Goal: Information Seeking & Learning: Learn about a topic

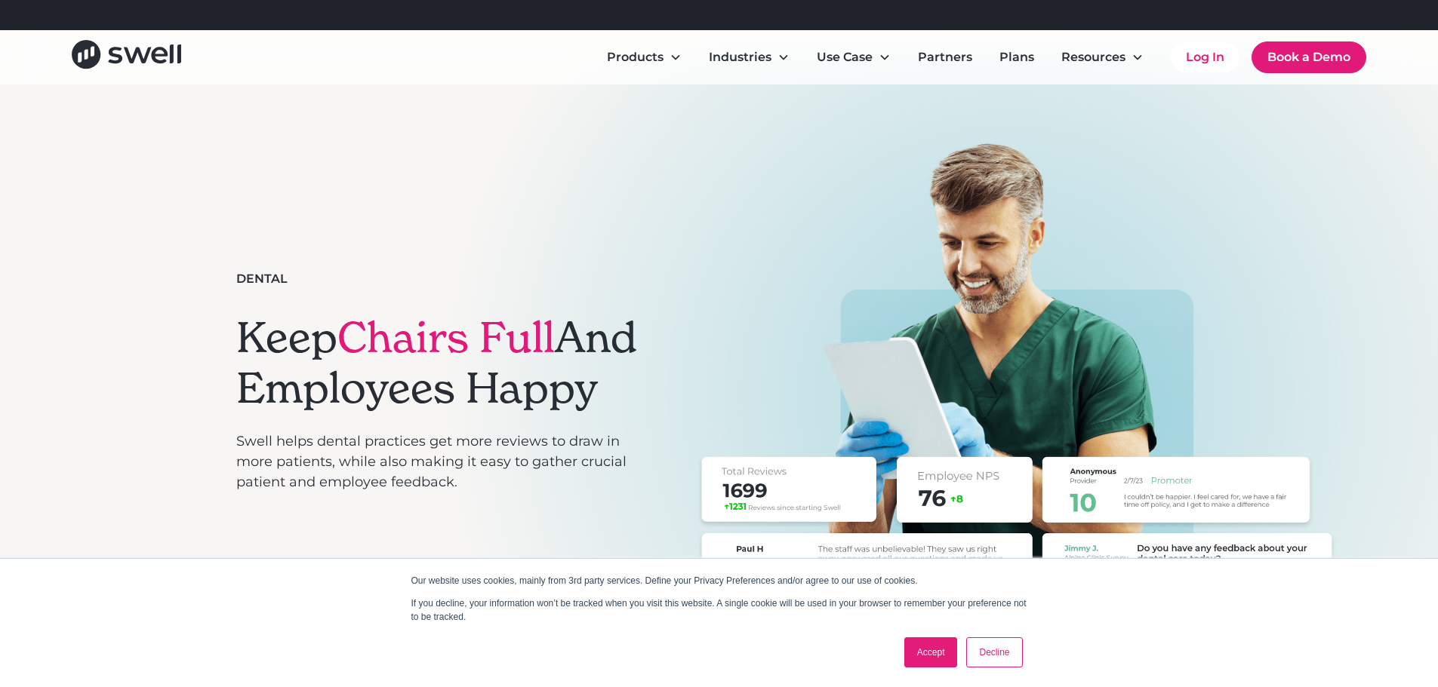
scroll to position [75, 0]
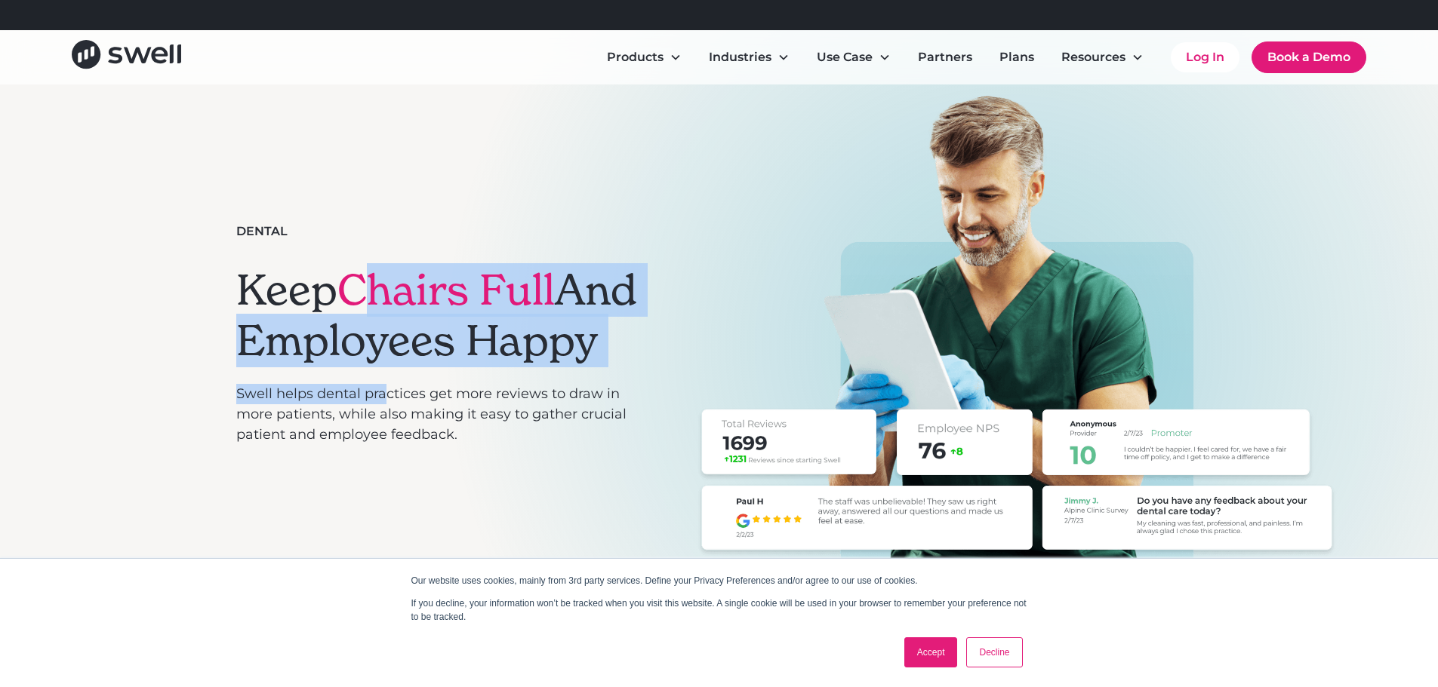
drag, startPoint x: 385, startPoint y: 244, endPoint x: 384, endPoint y: 421, distance: 176.6
click at [384, 421] on div "Dental Keep Chairs Full And Employees Happy Swell helps dental practices get mo…" at bounding box center [439, 346] width 406 height 247
click at [383, 421] on p "Swell helps dental practices get more reviews to draw in more patients, while a…" at bounding box center [439, 414] width 406 height 61
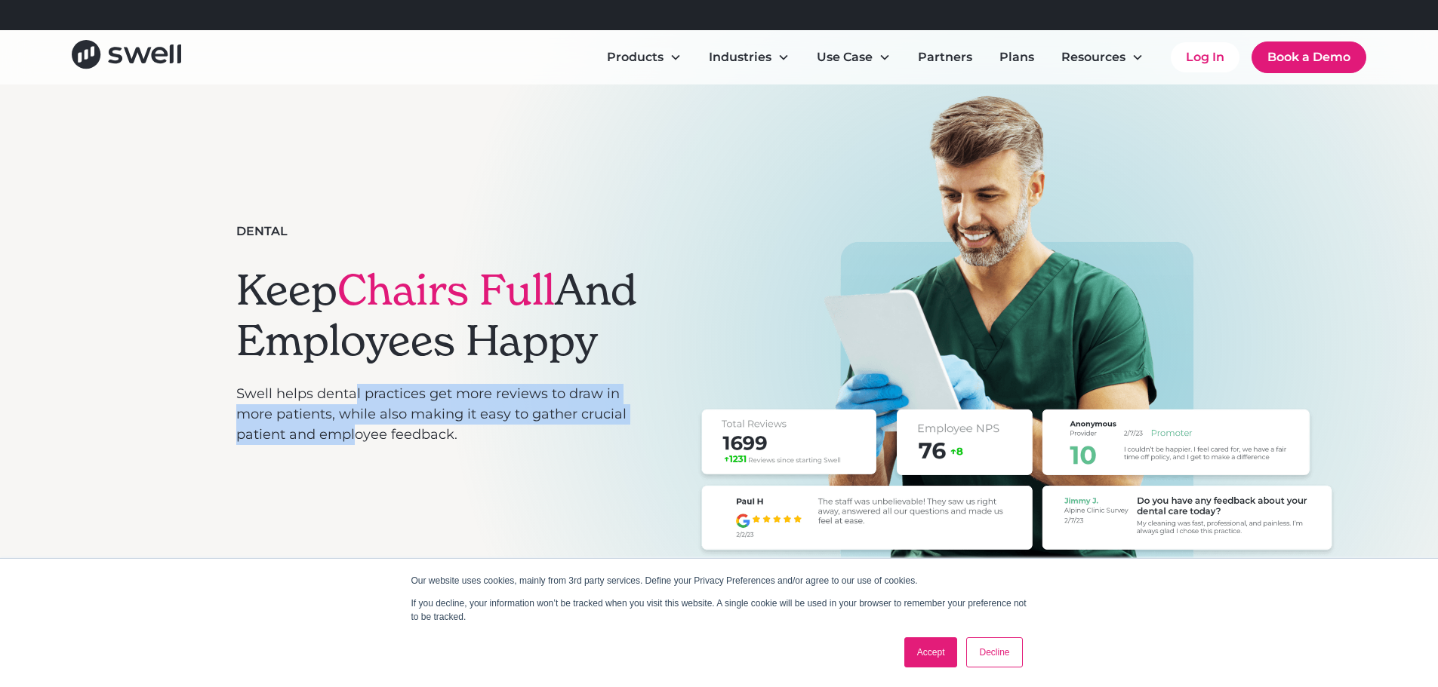
drag, startPoint x: 357, startPoint y: 415, endPoint x: 358, endPoint y: 451, distance: 35.5
click at [358, 445] on p "Swell helps dental practices get more reviews to draw in more patients, while a…" at bounding box center [439, 414] width 406 height 61
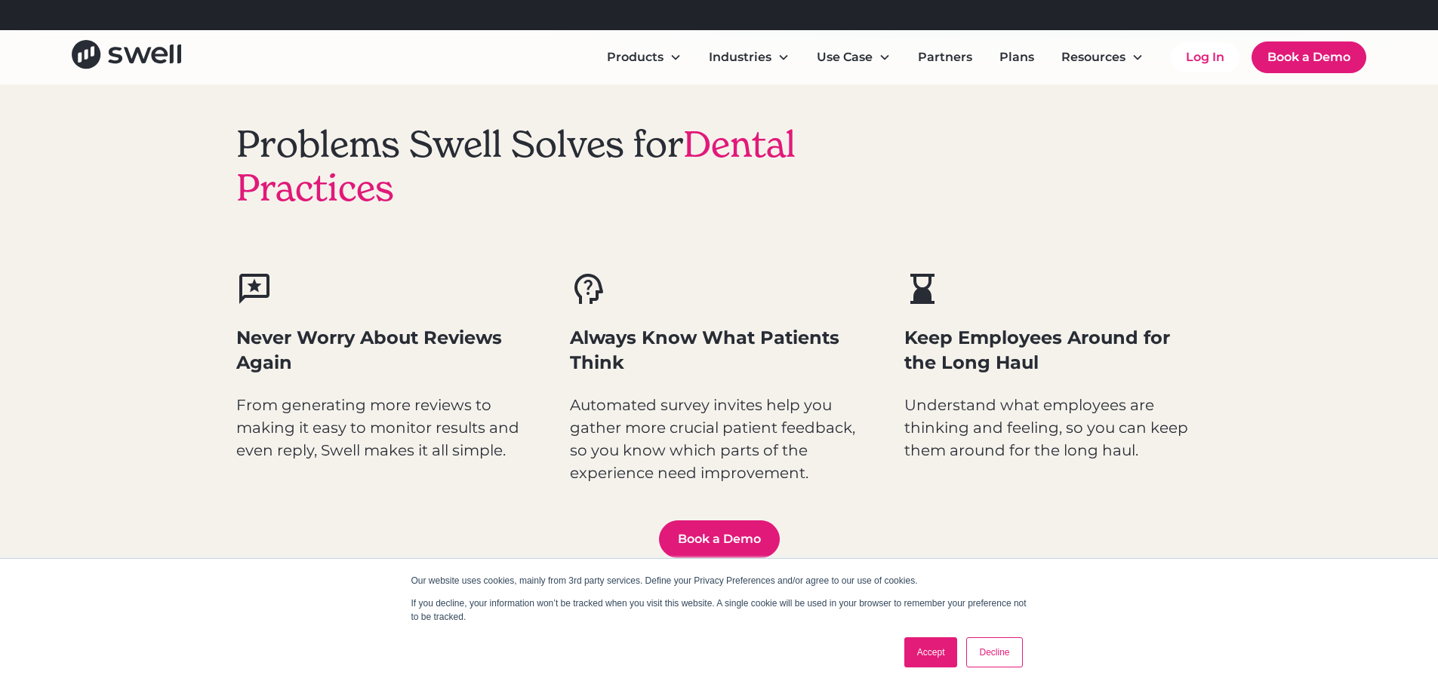
scroll to position [755, 0]
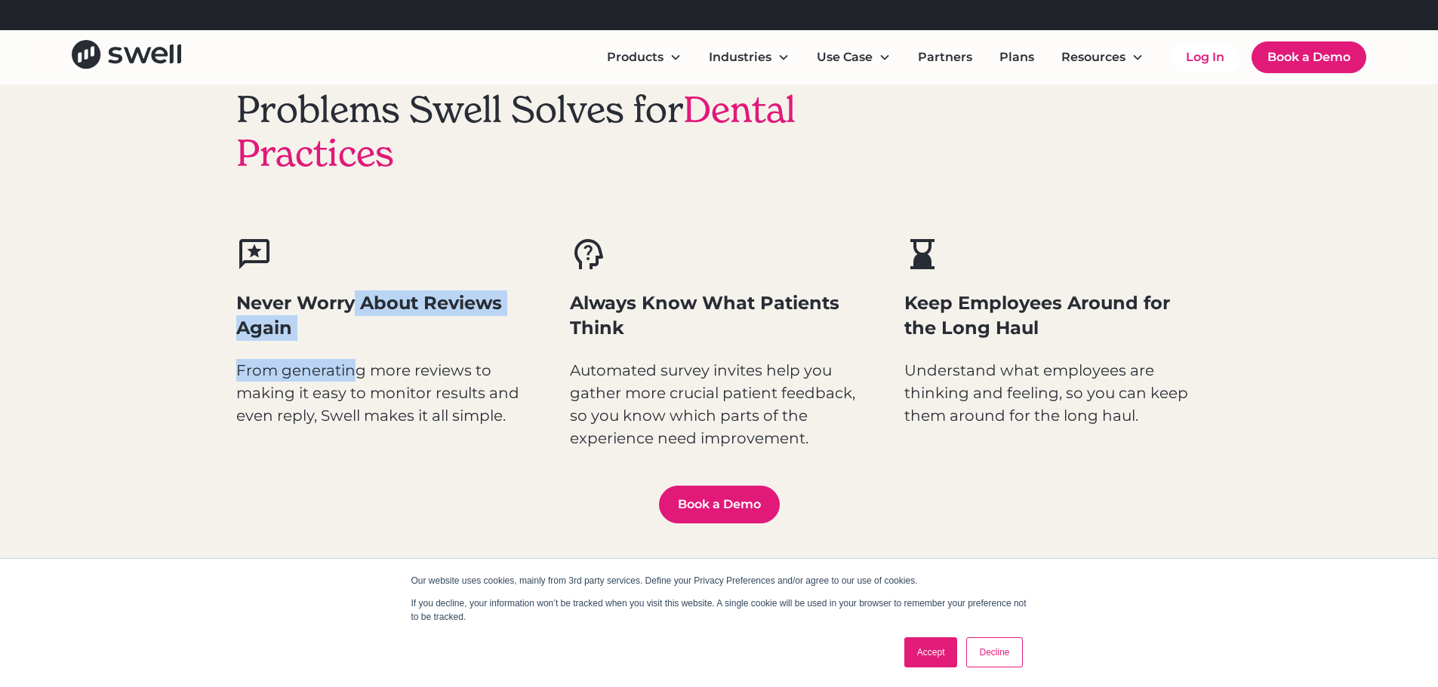
drag, startPoint x: 356, startPoint y: 305, endPoint x: 353, endPoint y: 351, distance: 46.1
click at [353, 349] on div "Never Worry About Reviews Again From generating more reviews to making it easy …" at bounding box center [385, 331] width 298 height 191
click at [352, 352] on div "Never Worry About Reviews Again From generating more reviews to making it easy …" at bounding box center [385, 331] width 298 height 191
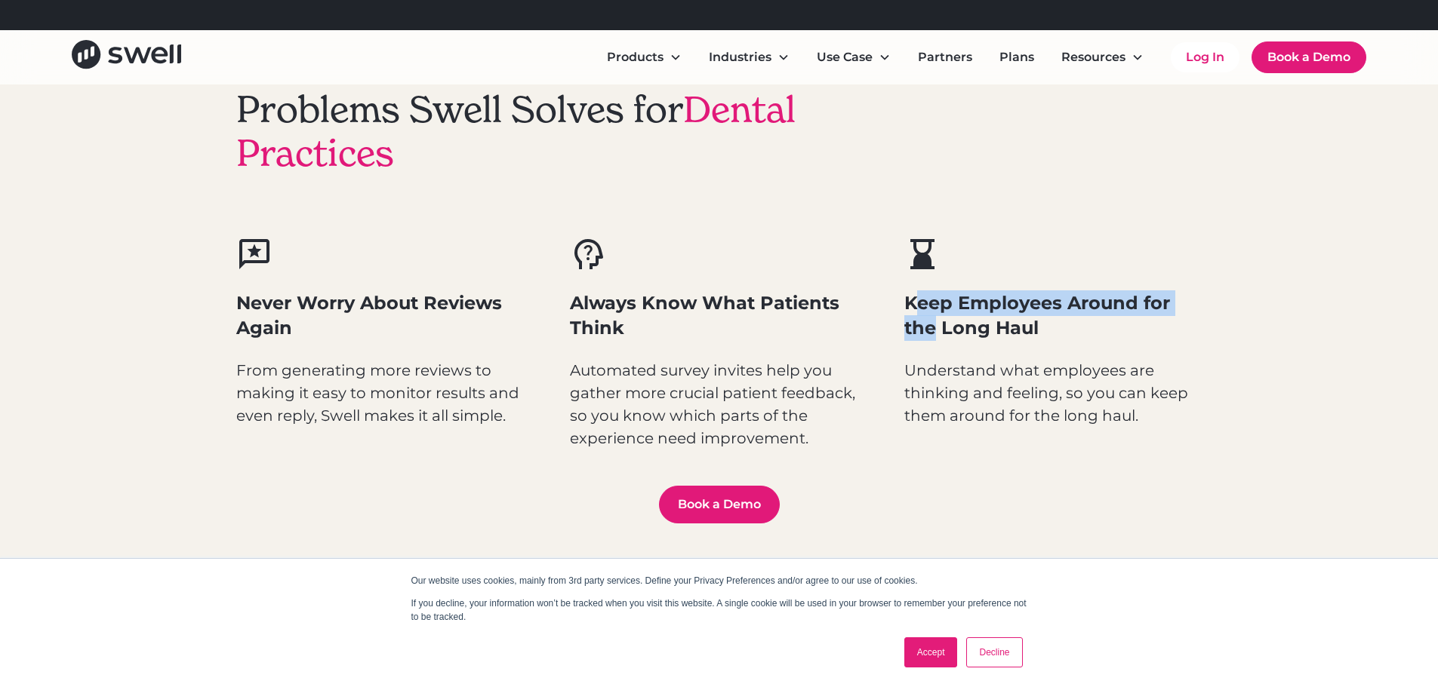
drag, startPoint x: 918, startPoint y: 289, endPoint x: 935, endPoint y: 337, distance: 51.3
click at [935, 337] on div "Keep Employees Around for the Long Haul Understand what employees are thinking …" at bounding box center [1053, 331] width 298 height 191
click at [935, 337] on h3 "Keep Employees Around for the Long Haul" at bounding box center [1053, 316] width 298 height 51
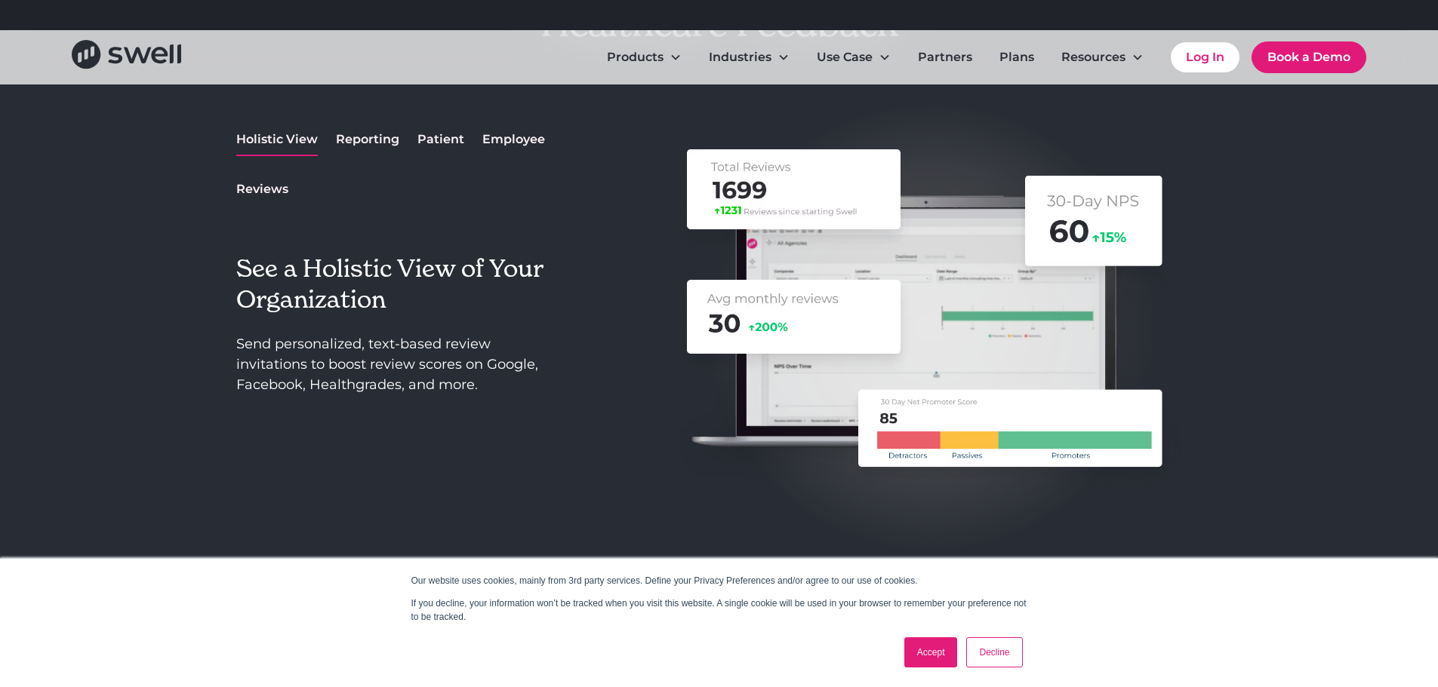
scroll to position [2037, 0]
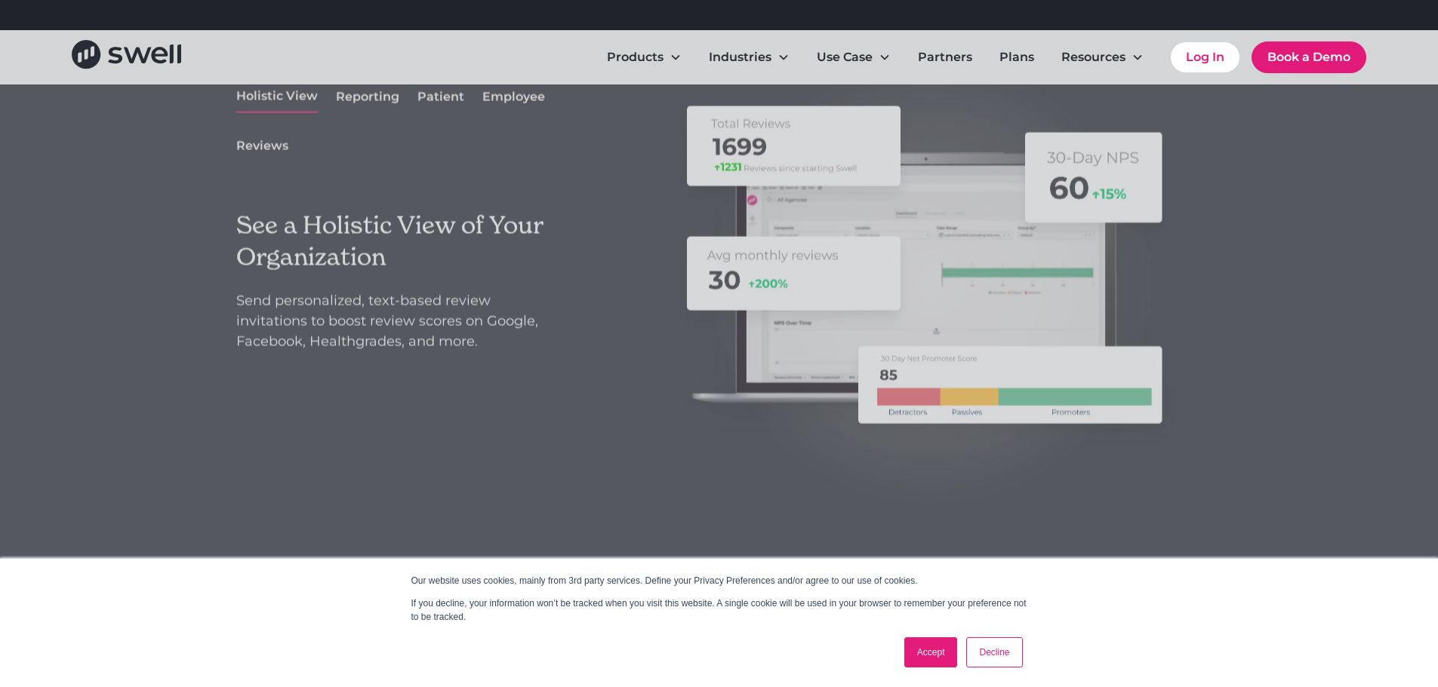
scroll to position [2037, 0]
